Goal: Entertainment & Leisure: Consume media (video, audio)

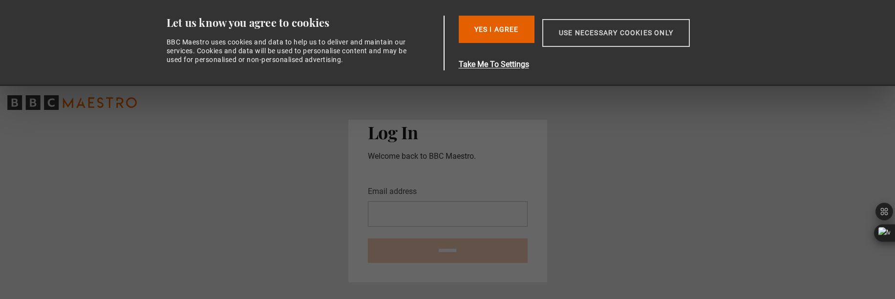
click at [587, 34] on button "Use necessary cookies only" at bounding box center [616, 33] width 148 height 28
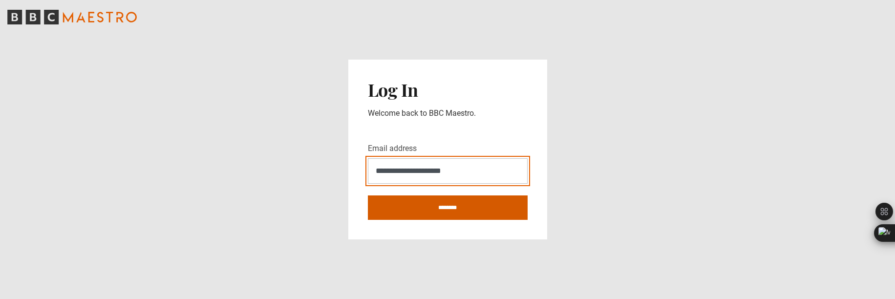
type input "**********"
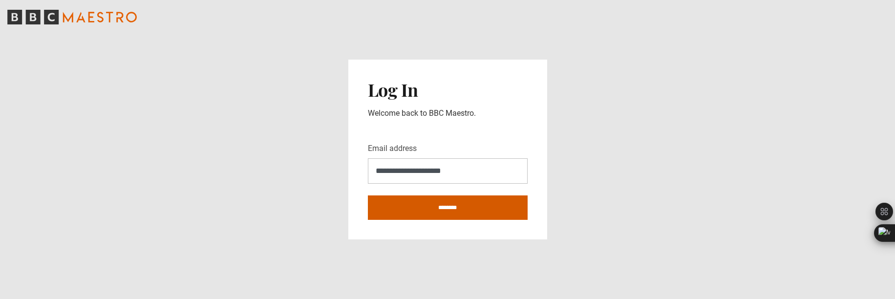
click at [458, 211] on input "********" at bounding box center [448, 207] width 160 height 24
type input "**********"
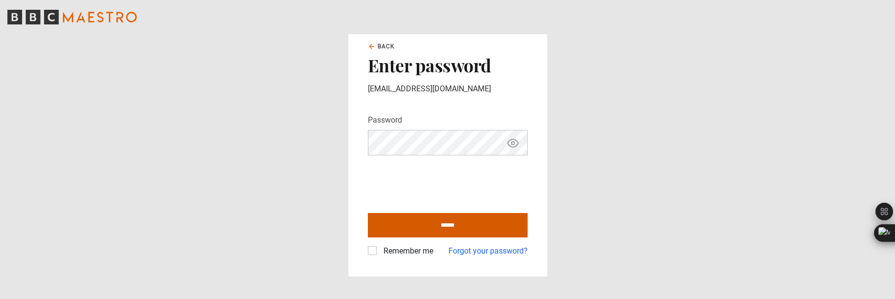
click at [421, 229] on input "******" at bounding box center [448, 225] width 160 height 24
type input "**********"
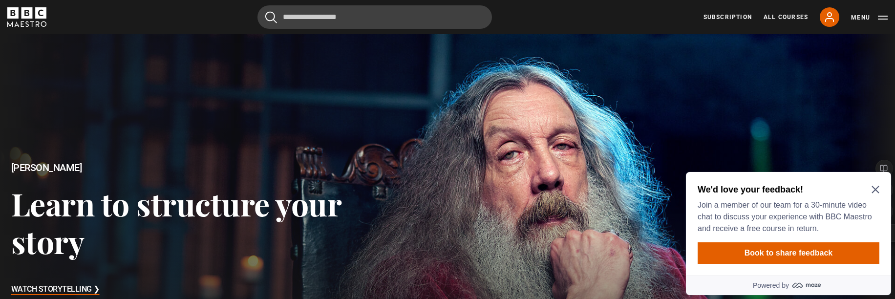
click at [874, 189] on icon "Close Maze Prompt" at bounding box center [876, 190] width 8 height 8
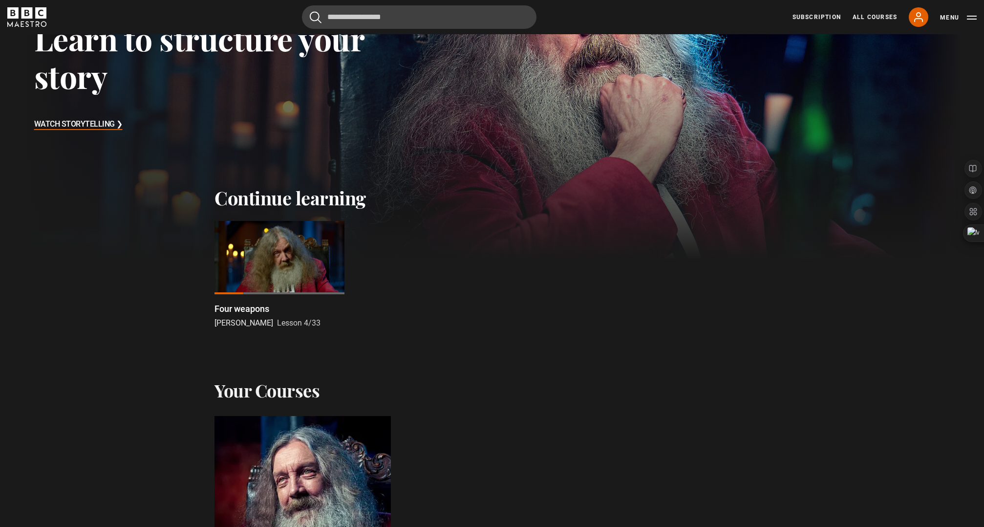
scroll to position [167, 0]
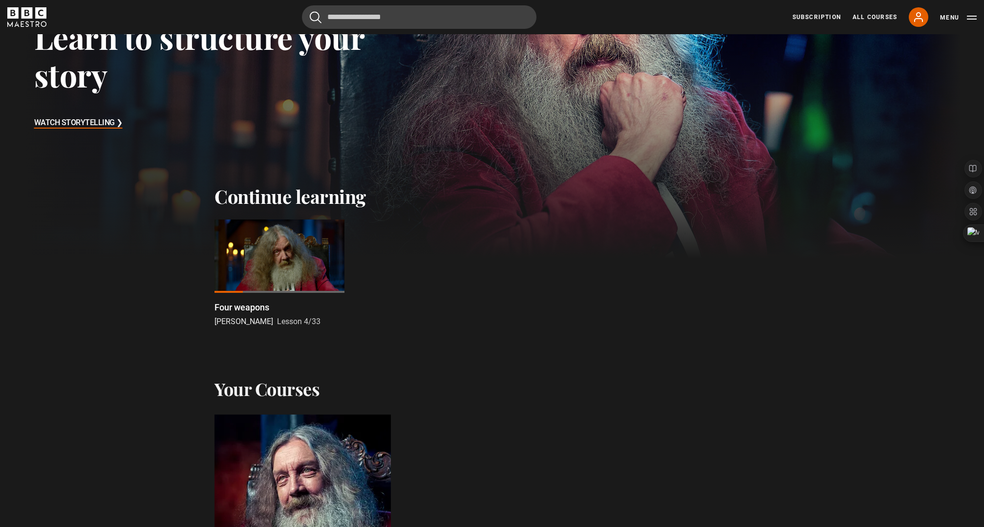
click at [248, 238] on div at bounding box center [280, 255] width 130 height 73
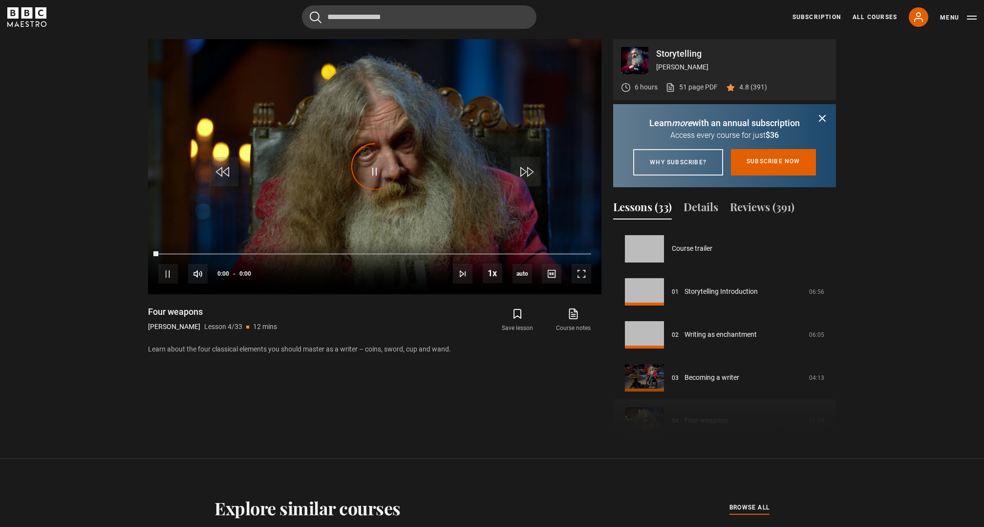
scroll to position [129, 0]
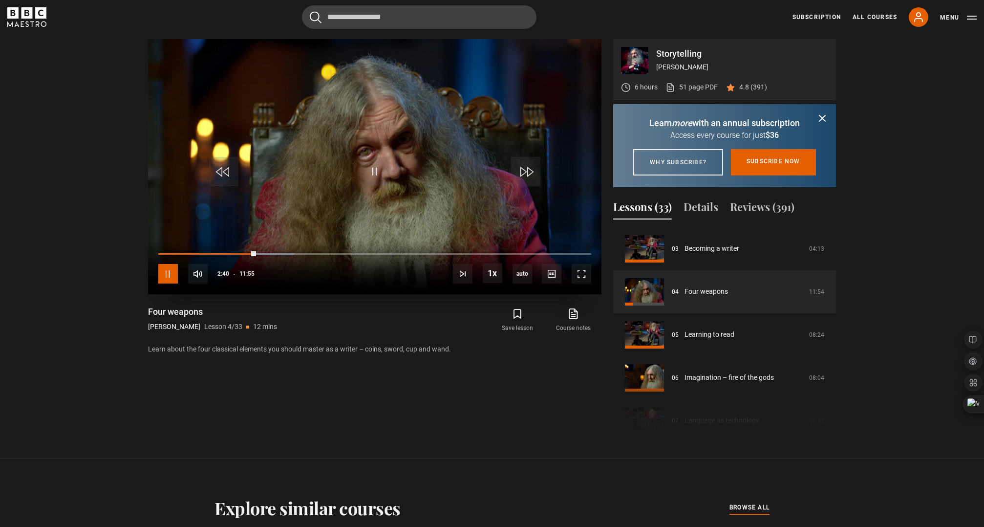
click at [169, 274] on span "Video Player" at bounding box center [168, 274] width 20 height 20
click at [165, 278] on span "Video Player" at bounding box center [168, 274] width 20 height 20
click at [197, 274] on span "Video Player" at bounding box center [198, 274] width 20 height 20
click at [195, 274] on span "Video Player" at bounding box center [198, 274] width 20 height 20
click at [169, 277] on span "Video Player" at bounding box center [168, 274] width 20 height 20
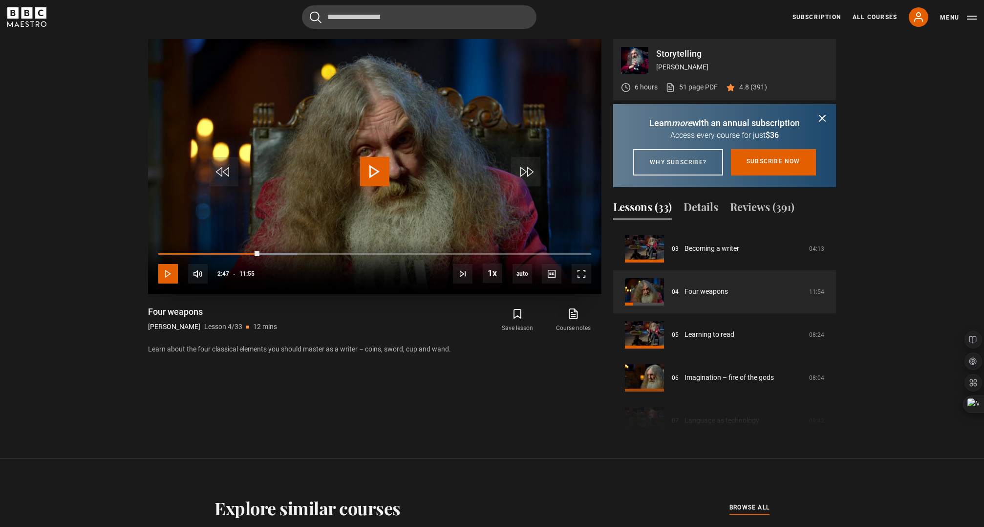
click at [167, 277] on span "Video Player" at bounding box center [168, 274] width 20 height 20
drag, startPoint x: 268, startPoint y: 253, endPoint x: 191, endPoint y: 253, distance: 77.2
click at [191, 253] on div "Loaded : 0.00% 00:54 01:10" at bounding box center [374, 253] width 433 height 3
click at [169, 272] on span "Video Player" at bounding box center [168, 274] width 20 height 20
click at [163, 271] on span "Video Player" at bounding box center [168, 274] width 20 height 20
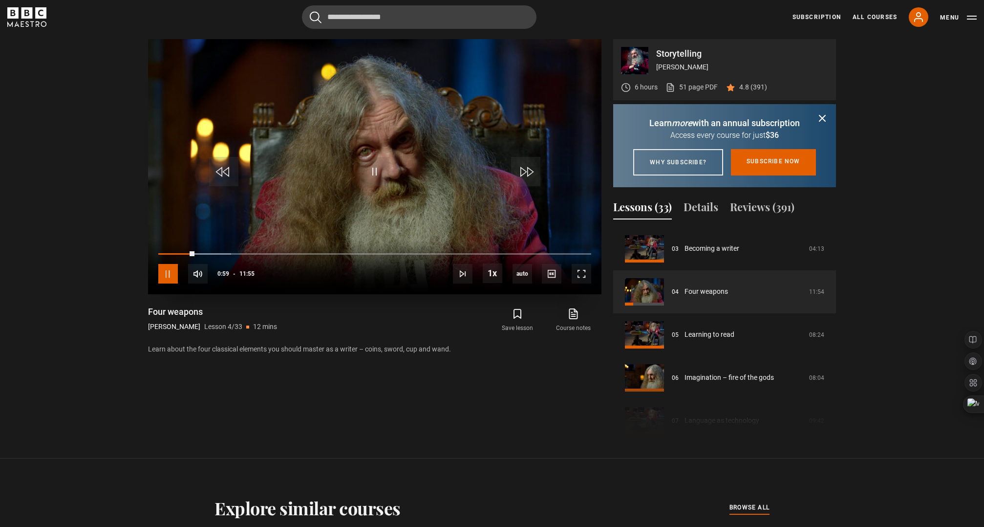
click at [165, 271] on span "Video Player" at bounding box center [168, 274] width 20 height 20
click at [372, 179] on span "Video Player" at bounding box center [374, 171] width 29 height 29
drag, startPoint x: 325, startPoint y: 252, endPoint x: 317, endPoint y: 253, distance: 8.4
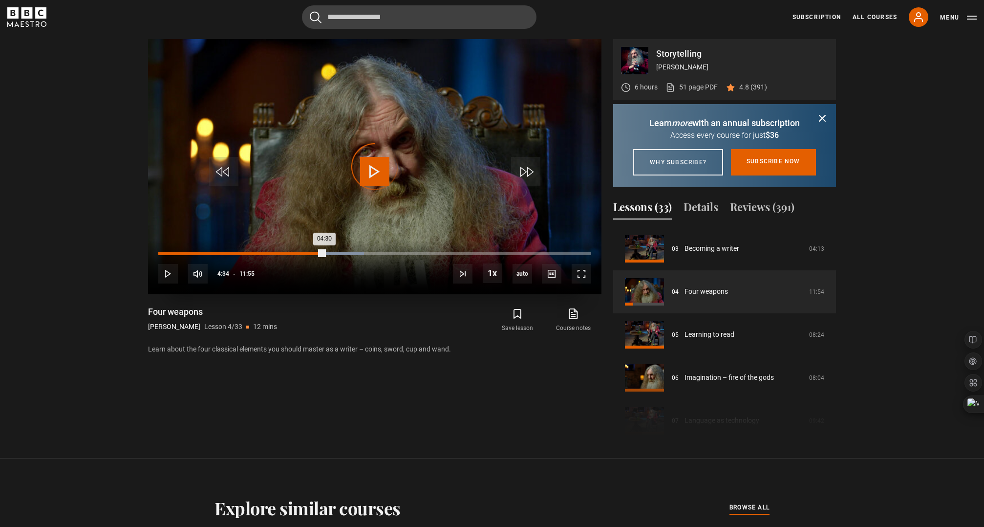
click at [317, 253] on div "04:30" at bounding box center [241, 253] width 166 height 3
drag, startPoint x: 317, startPoint y: 253, endPoint x: 275, endPoint y: 254, distance: 42.0
click at [275, 254] on div "Loaded : 34.97% 03:12 03:12" at bounding box center [374, 253] width 433 height 3
drag, startPoint x: 276, startPoint y: 256, endPoint x: 239, endPoint y: 256, distance: 36.2
click at [239, 255] on div "02:14" at bounding box center [199, 254] width 82 height 2
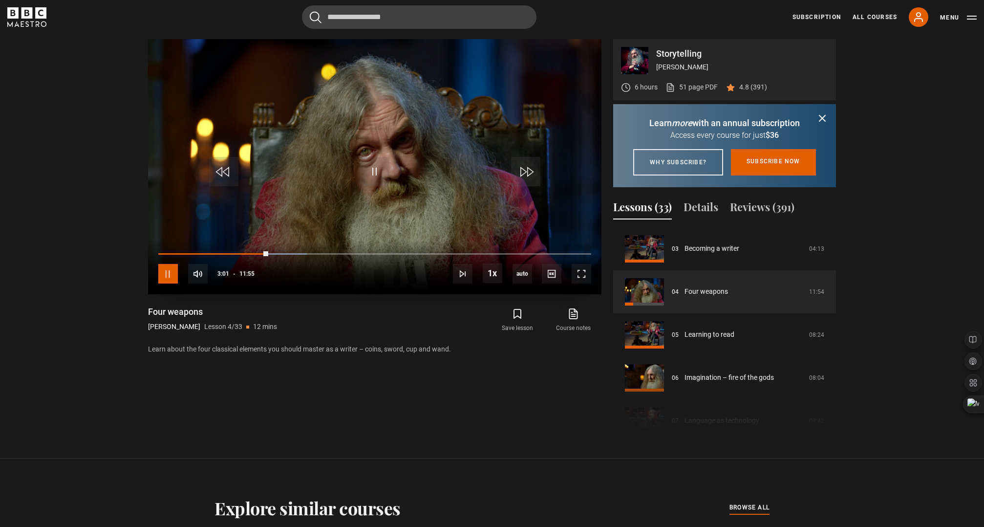
click at [166, 276] on span "Video Player" at bounding box center [168, 274] width 20 height 20
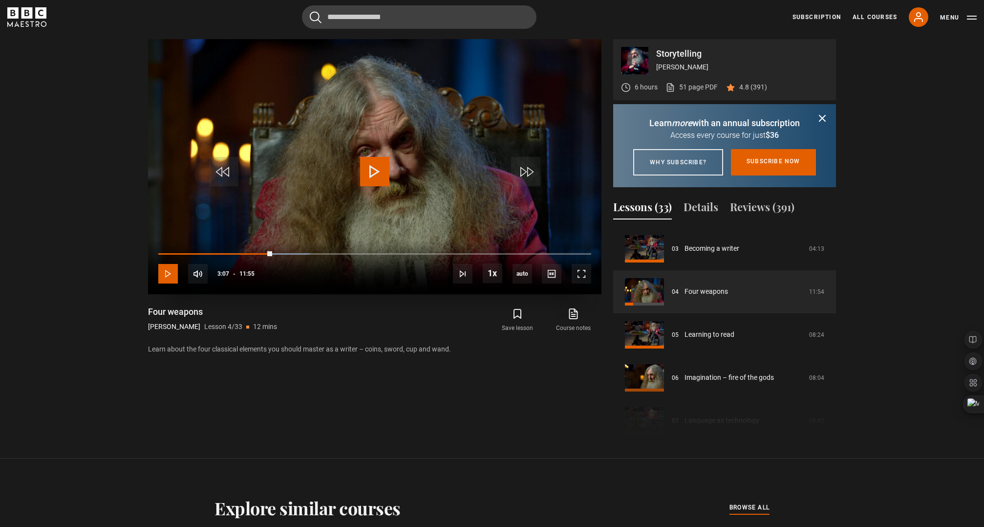
click at [166, 276] on span "Video Player" at bounding box center [168, 274] width 20 height 20
drag, startPoint x: 320, startPoint y: 254, endPoint x: 302, endPoint y: 255, distance: 17.6
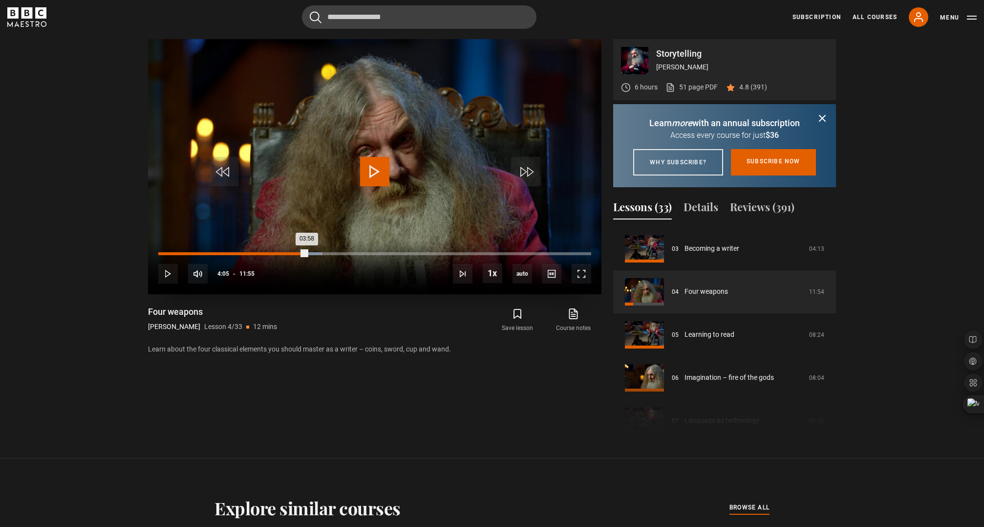
click at [302, 255] on div "03:58" at bounding box center [232, 253] width 149 height 3
click at [168, 275] on span "Video Player" at bounding box center [168, 274] width 20 height 20
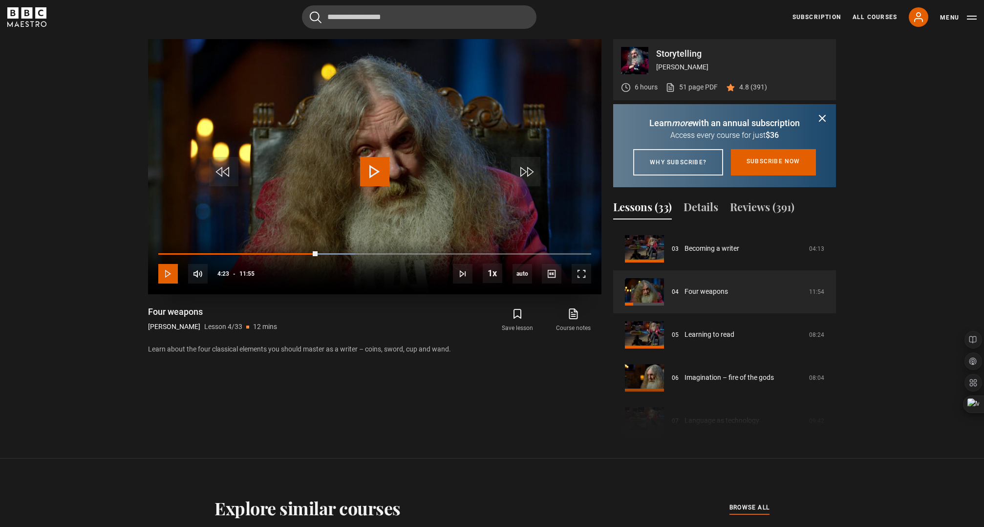
click at [168, 275] on span "Video Player" at bounding box center [168, 274] width 20 height 20
click at [169, 275] on span "Video Player" at bounding box center [168, 274] width 20 height 20
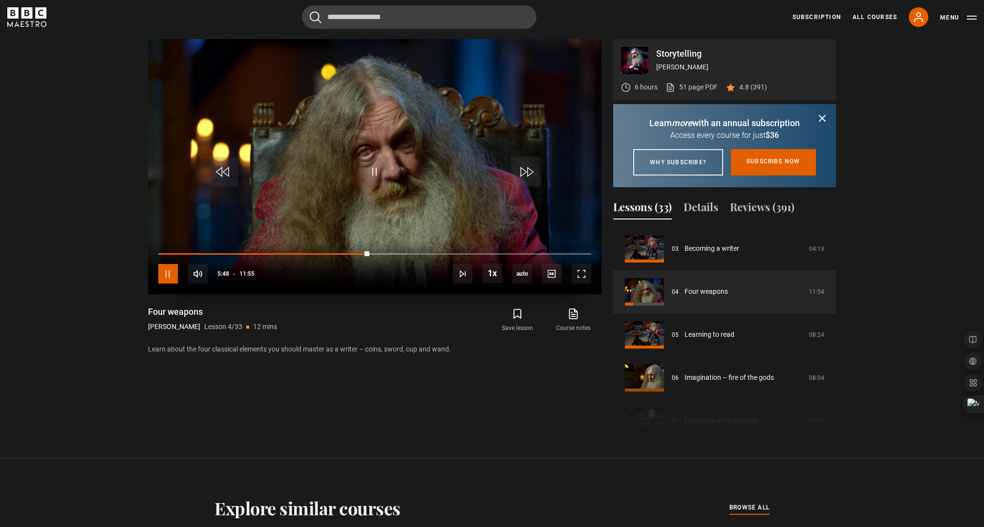
click at [167, 272] on span "Video Player" at bounding box center [168, 274] width 20 height 20
click at [167, 273] on span "Video Player" at bounding box center [168, 274] width 20 height 20
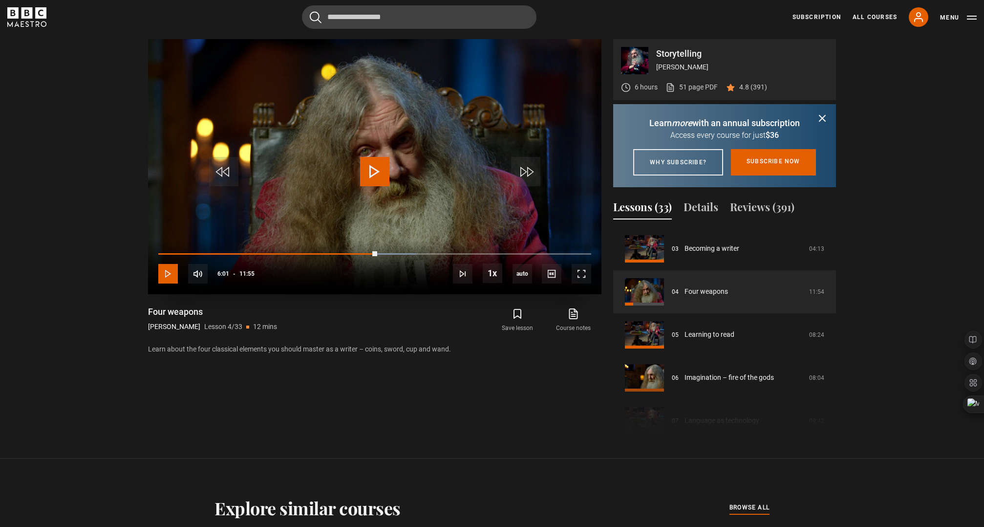
click at [167, 273] on span "Video Player" at bounding box center [168, 274] width 20 height 20
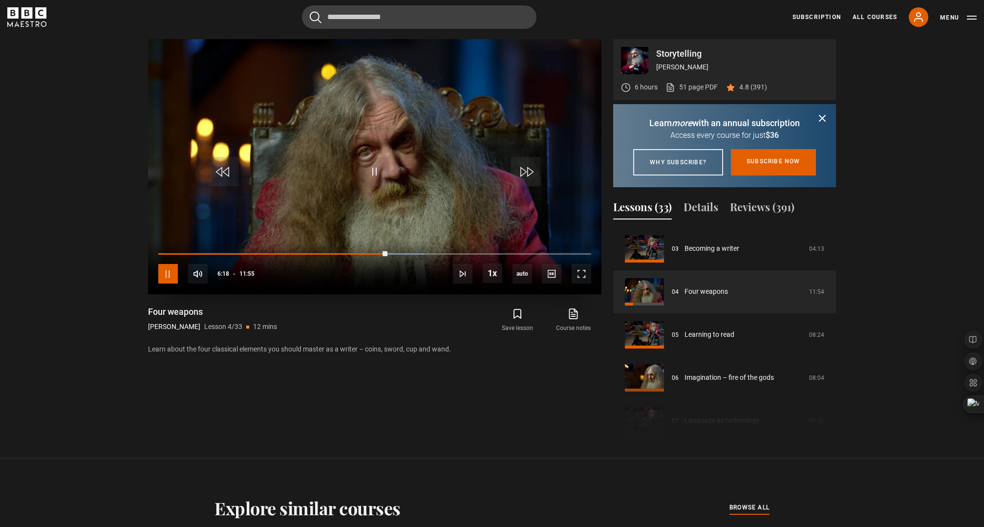
click at [167, 273] on span "Video Player" at bounding box center [168, 274] width 20 height 20
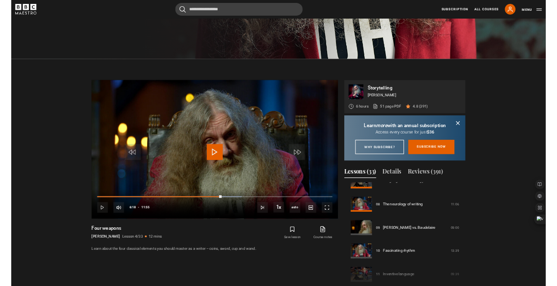
scroll to position [418, 0]
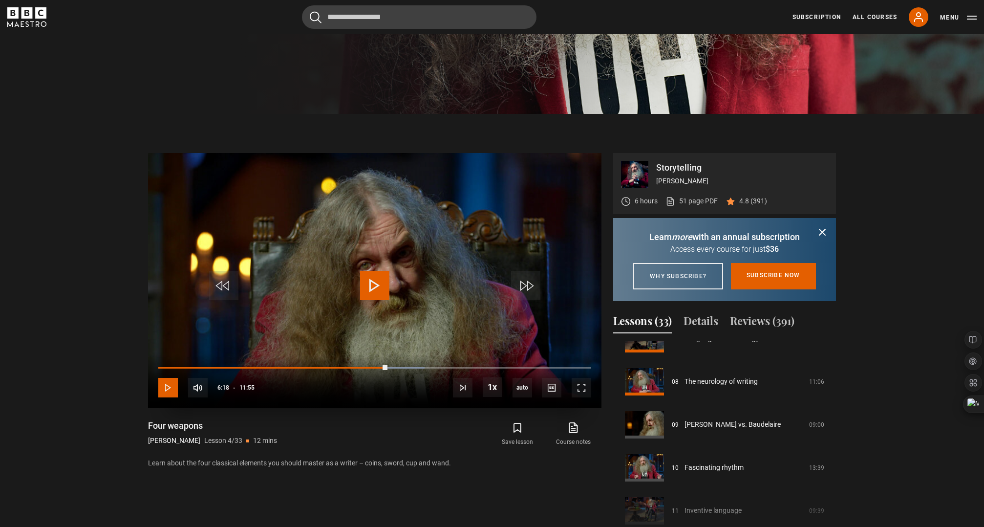
click at [162, 396] on span "Video Player" at bounding box center [168, 388] width 20 height 20
click at [168, 387] on span "Video Player" at bounding box center [168, 388] width 20 height 20
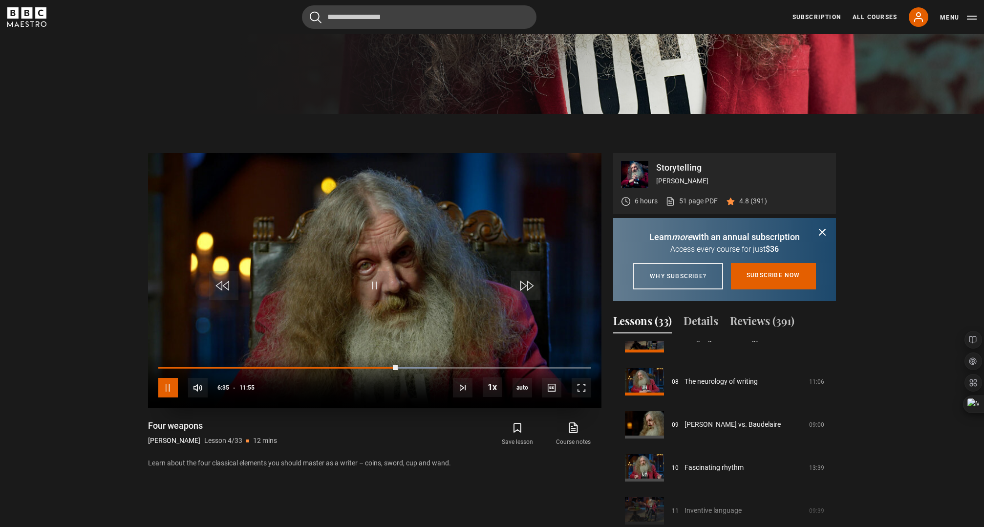
click at [168, 387] on span "Video Player" at bounding box center [168, 388] width 20 height 20
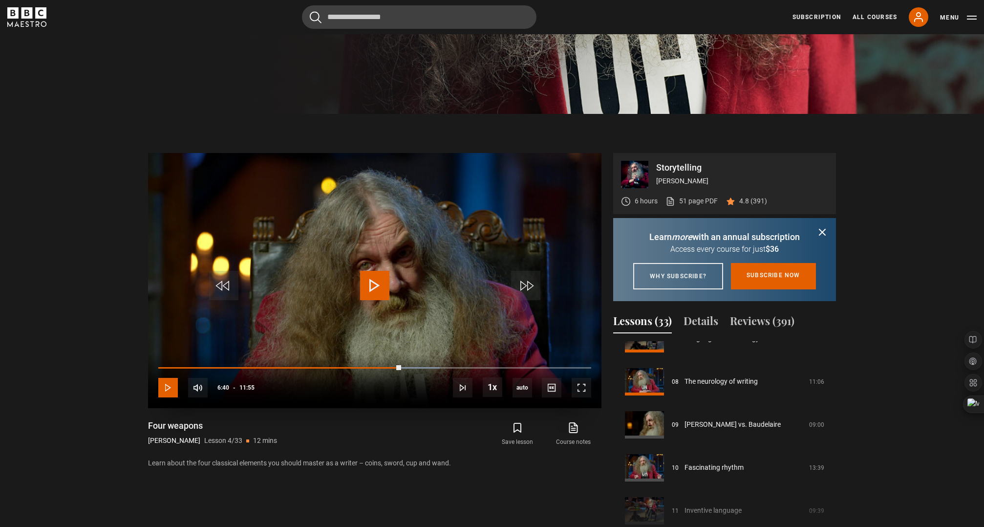
click at [168, 387] on span "Video Player" at bounding box center [168, 388] width 20 height 20
click at [412, 368] on div "Loaded : 69.93% 06:58 06:58" at bounding box center [374, 367] width 433 height 3
click at [168, 387] on span "Video Player" at bounding box center [168, 388] width 20 height 20
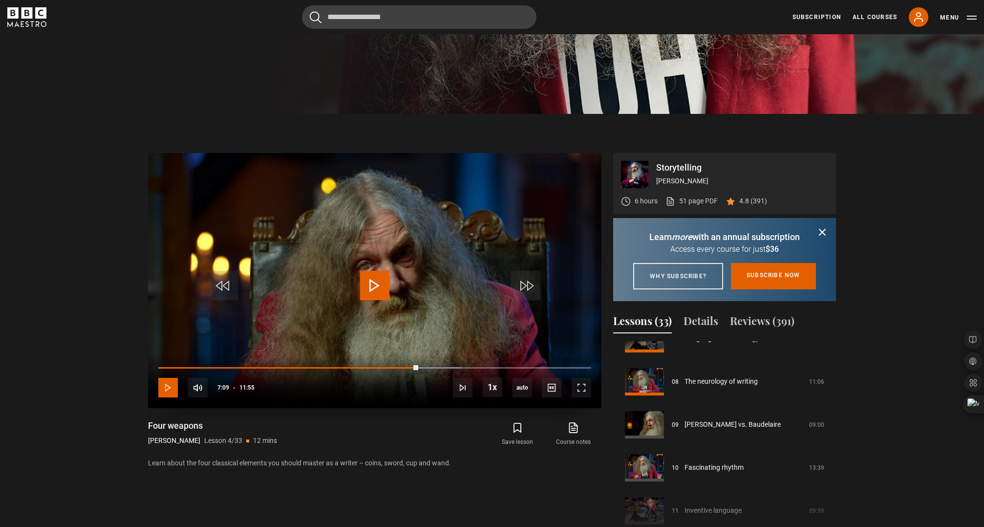
click at [168, 387] on span "Video Player" at bounding box center [168, 388] width 20 height 20
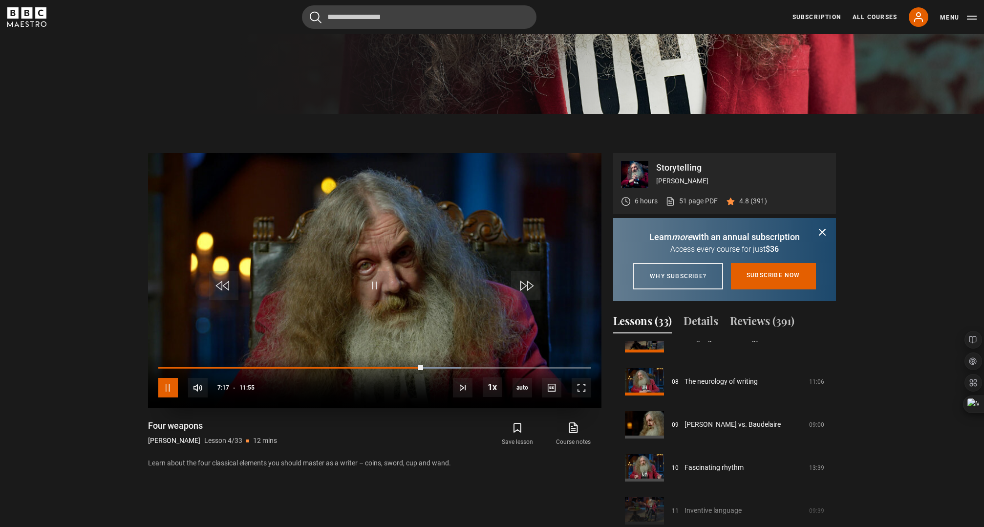
click at [168, 387] on span "Video Player" at bounding box center [168, 388] width 20 height 20
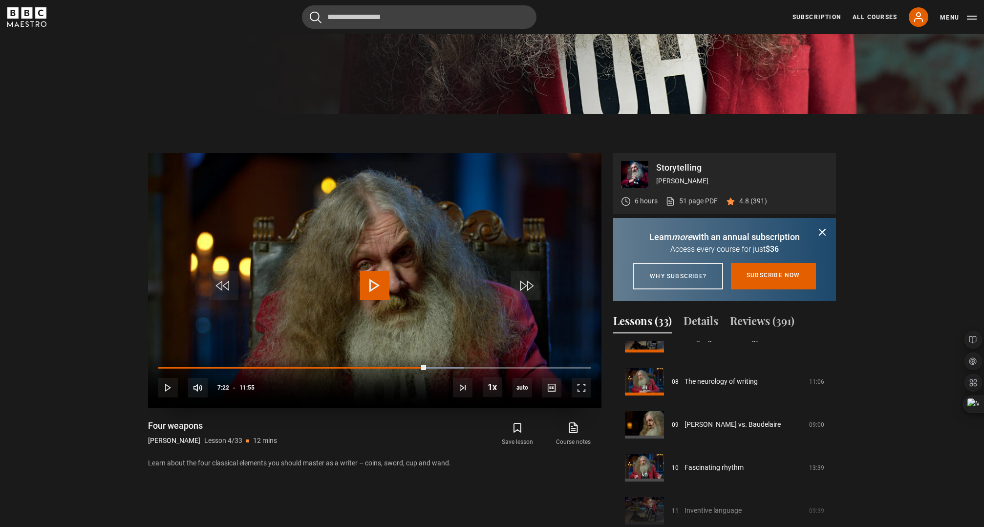
click at [370, 282] on span "Video Player" at bounding box center [374, 285] width 29 height 29
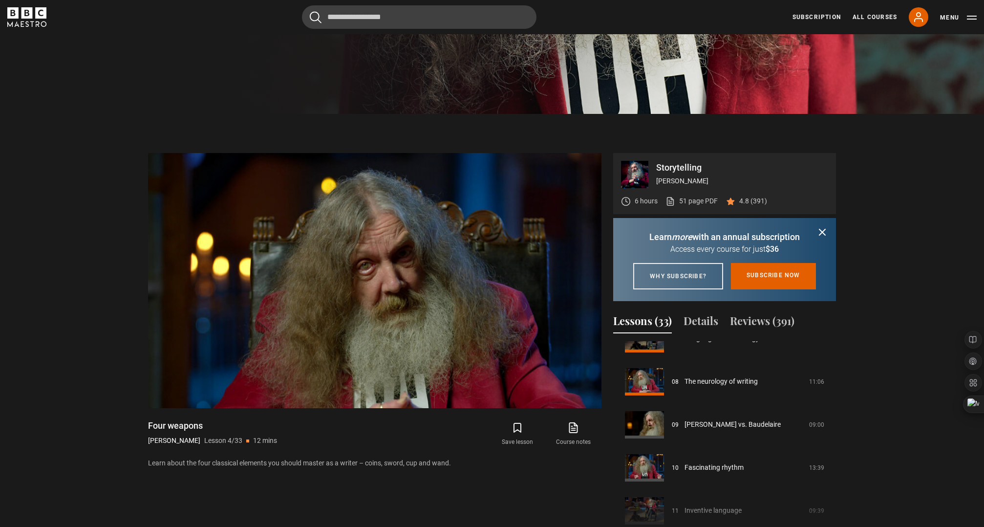
click at [899, 219] on section "Storytelling Alan Moore 6 hours 51 page PDF (opens in new tab) 4.8 (391) Dismis…" at bounding box center [492, 343] width 984 height 458
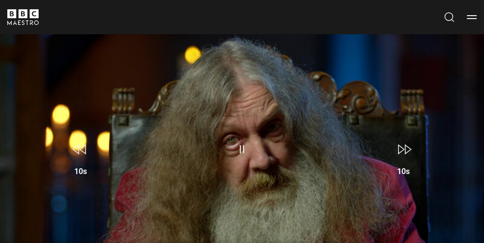
scroll to position [315, 0]
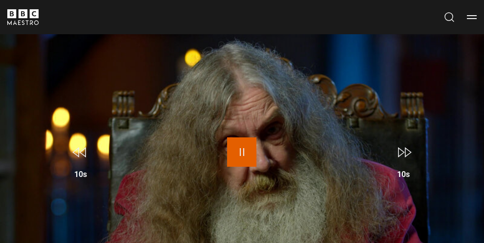
click at [241, 149] on span "Video Player" at bounding box center [241, 151] width 29 height 29
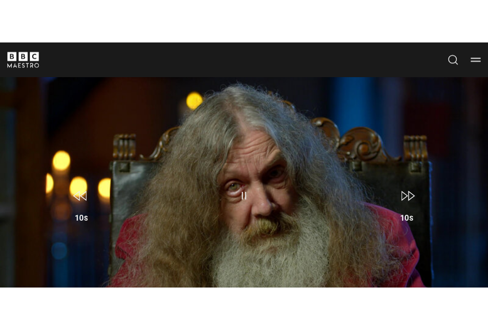
scroll to position [338, 0]
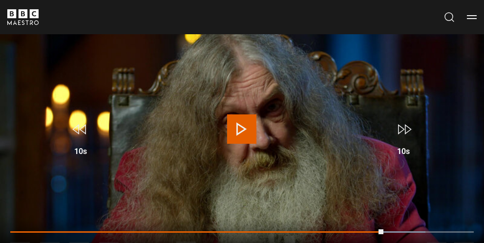
click at [239, 127] on span "Video Player" at bounding box center [241, 128] width 29 height 29
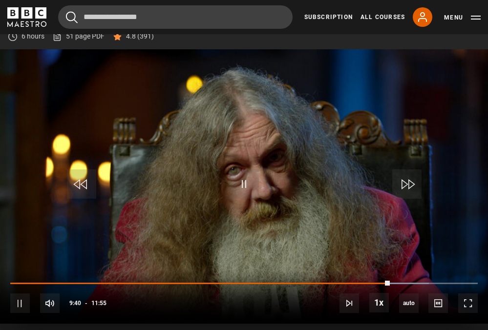
scroll to position [382, 0]
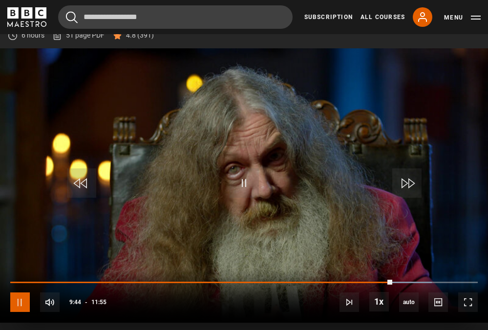
click at [14, 299] on span "Video Player" at bounding box center [20, 303] width 20 height 20
click at [18, 300] on span "Video Player" at bounding box center [20, 303] width 20 height 20
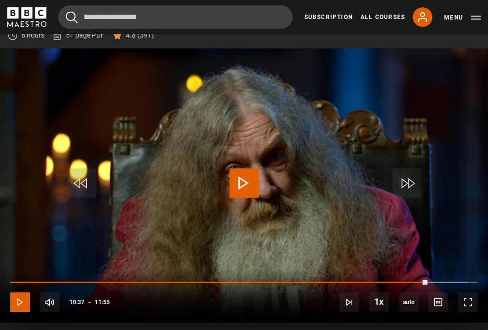
click at [18, 300] on span "Video Player" at bounding box center [20, 303] width 20 height 20
click at [18, 301] on span "Video Player" at bounding box center [20, 303] width 20 height 20
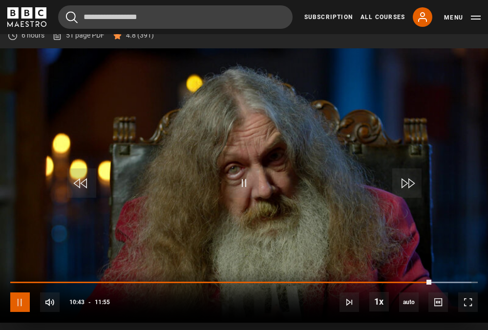
click at [18, 301] on span "Video Player" at bounding box center [20, 303] width 20 height 20
click at [18, 300] on span "Video Player" at bounding box center [20, 303] width 20 height 20
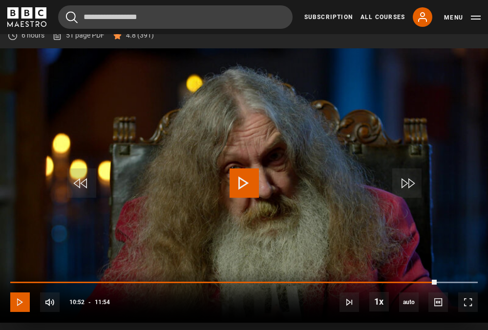
click at [18, 300] on span "Video Player" at bounding box center [20, 303] width 20 height 20
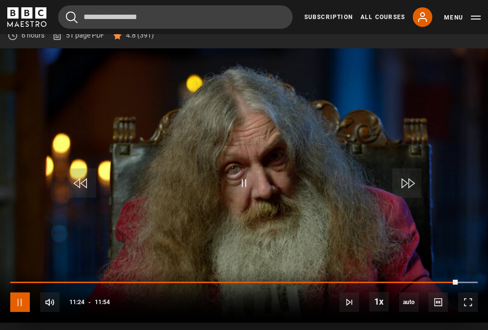
click at [18, 300] on span "Video Player" at bounding box center [20, 303] width 20 height 20
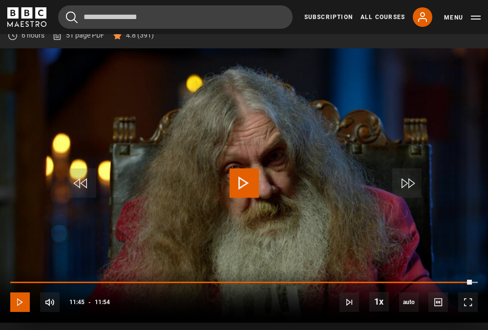
click at [18, 300] on span "Video Player" at bounding box center [20, 303] width 20 height 20
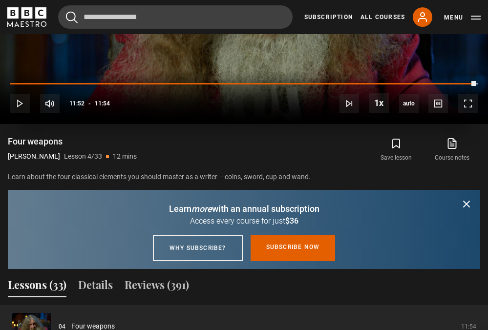
scroll to position [583, 0]
